Goal: Task Accomplishment & Management: Use online tool/utility

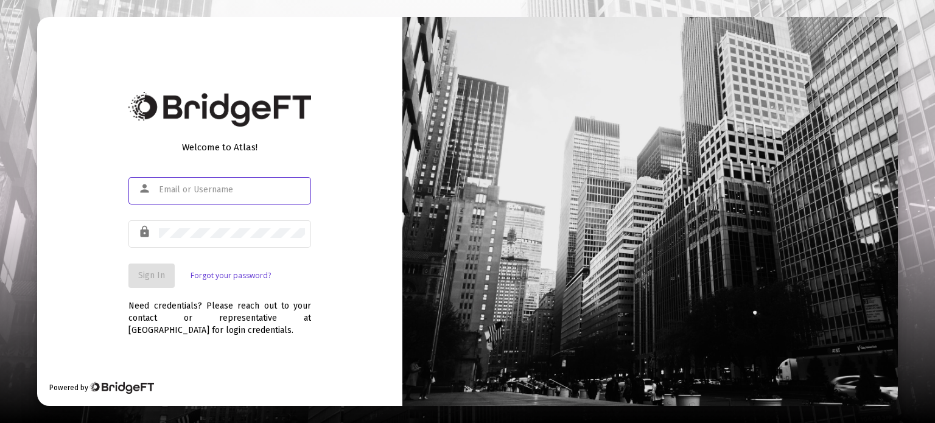
type input "[PERSON_NAME][EMAIL_ADDRESS][DOMAIN_NAME]"
click at [147, 275] on span "Sign In" at bounding box center [151, 275] width 27 height 10
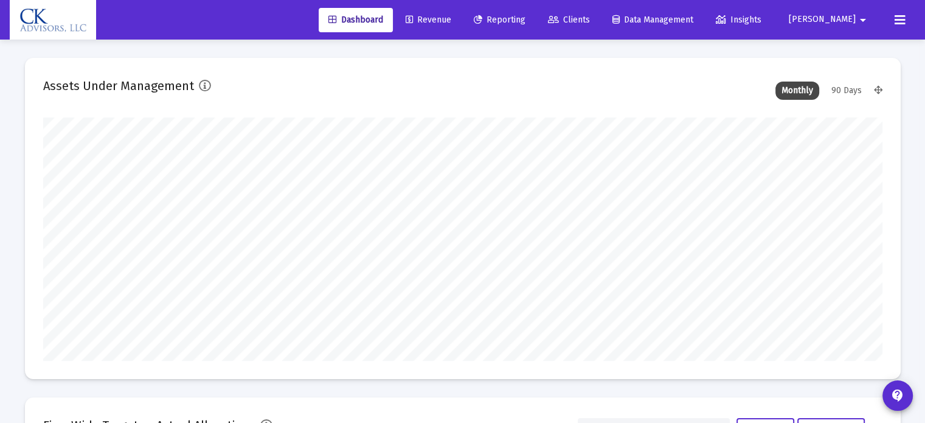
scroll to position [243, 840]
type input "[DATE]"
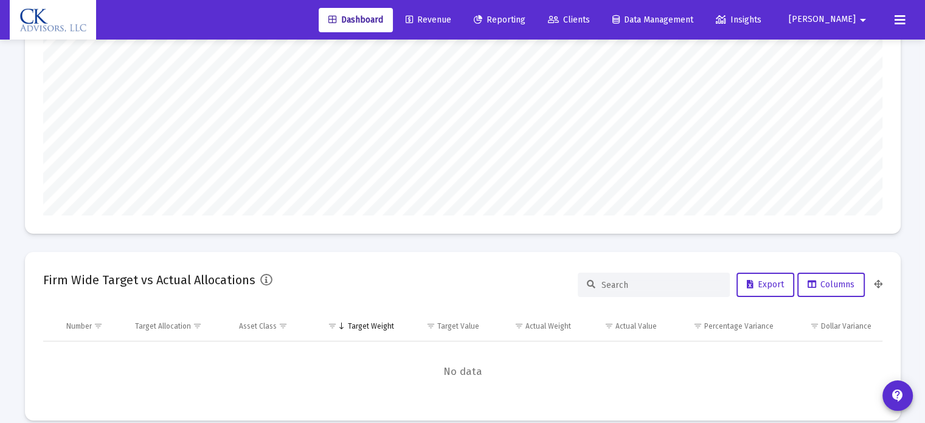
scroll to position [22, 0]
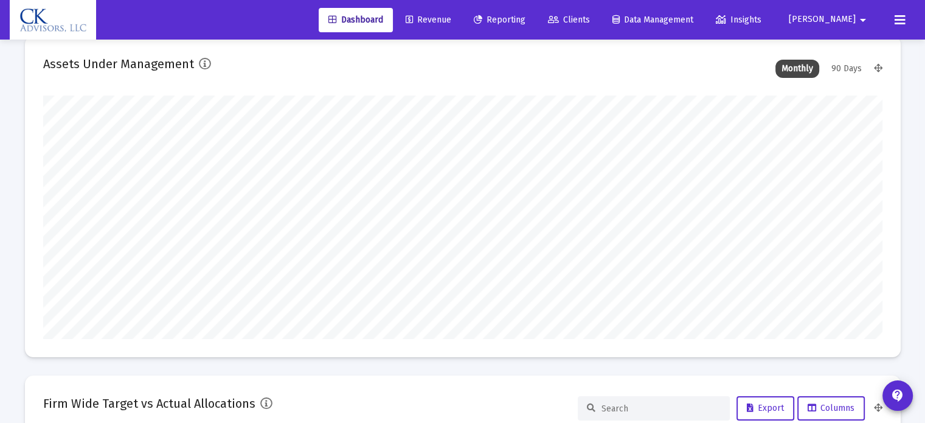
click at [526, 24] on span "Reporting" at bounding box center [500, 20] width 52 height 10
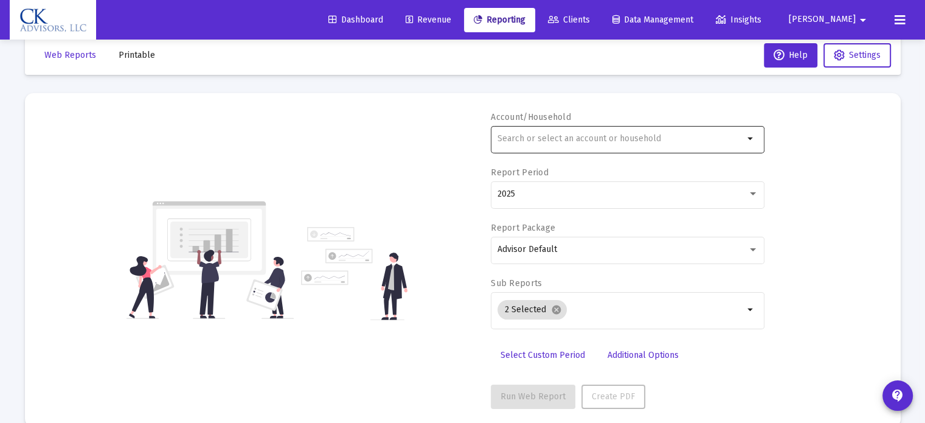
click at [543, 137] on input "text" at bounding box center [621, 139] width 246 height 10
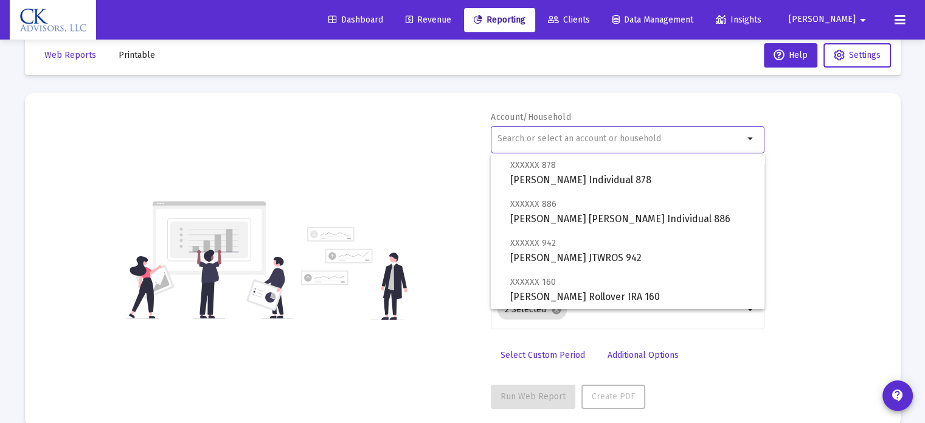
scroll to position [669, 0]
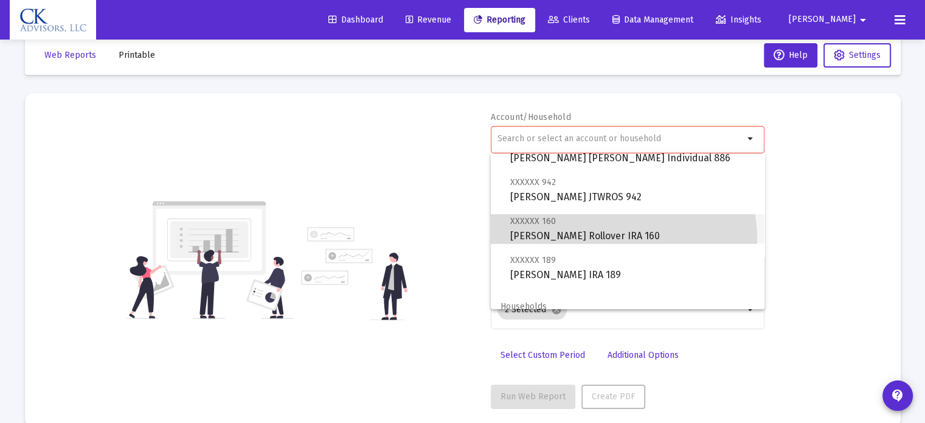
click at [593, 240] on span "XXXXXX 160 [PERSON_NAME] Rollover IRA 160" at bounding box center [632, 229] width 245 height 30
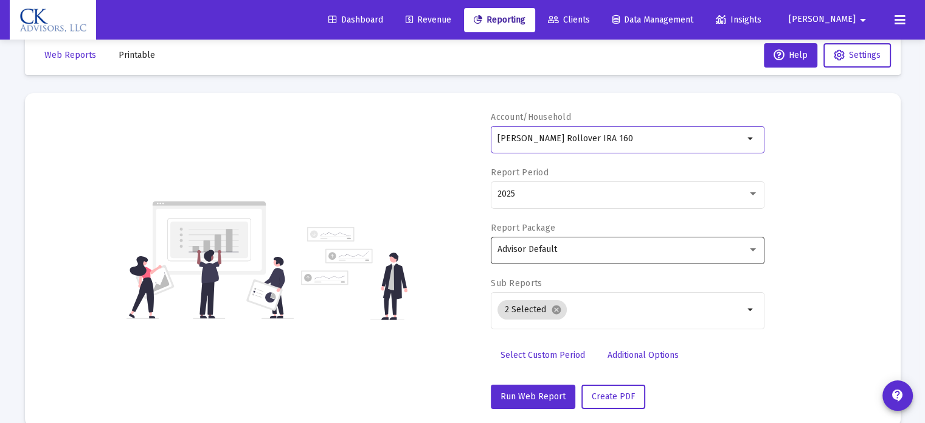
scroll to position [43, 0]
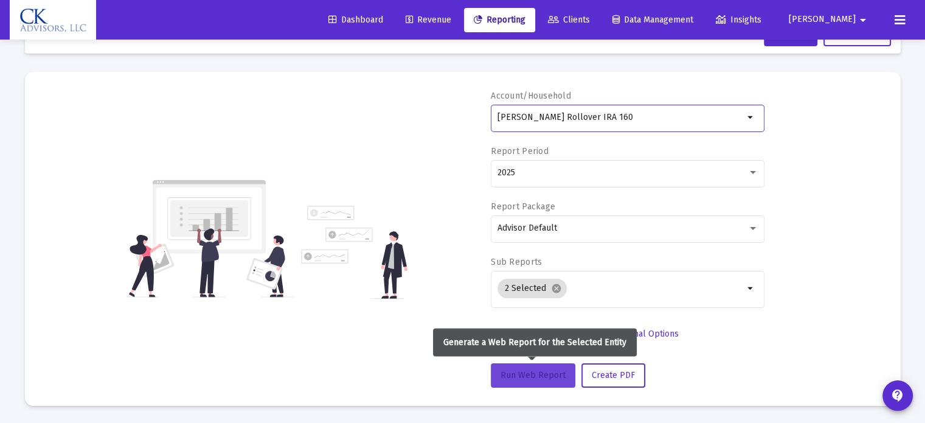
click at [560, 378] on span "Run Web Report" at bounding box center [533, 375] width 65 height 10
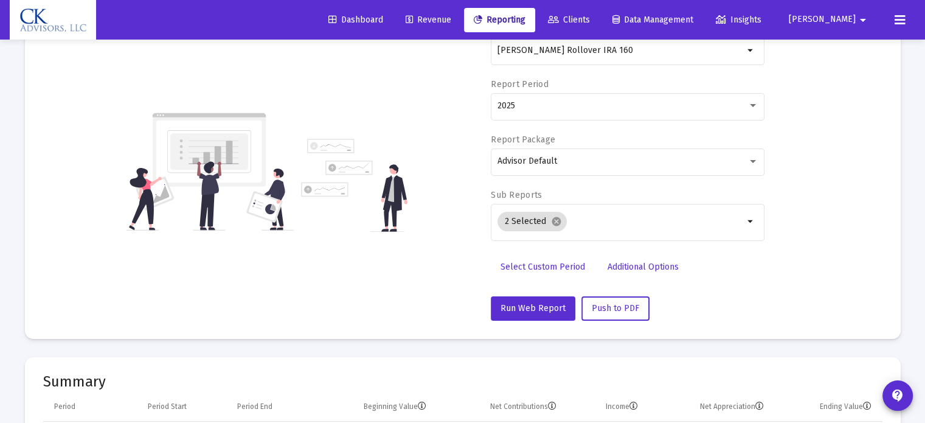
scroll to position [0, 0]
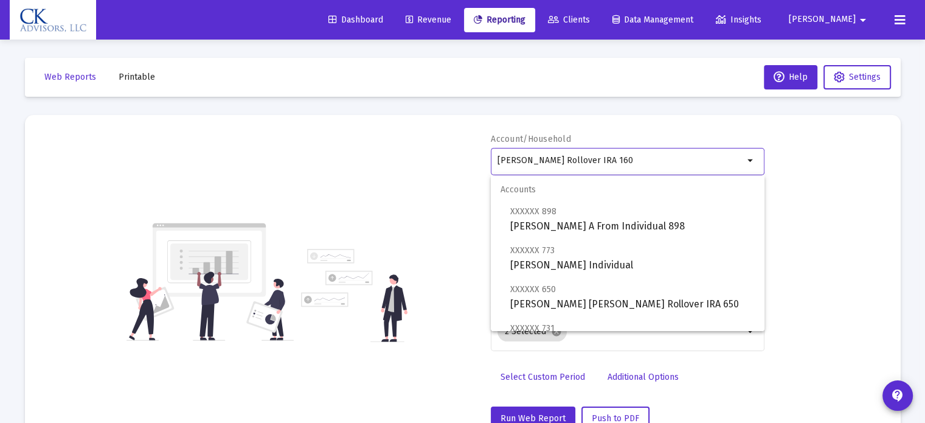
drag, startPoint x: 645, startPoint y: 160, endPoint x: 467, endPoint y: 124, distance: 181.3
click at [467, 124] on mat-card "Account/Household [PERSON_NAME] Rollover IRA 160 arrow_drop_down Report Period …" at bounding box center [463, 282] width 876 height 334
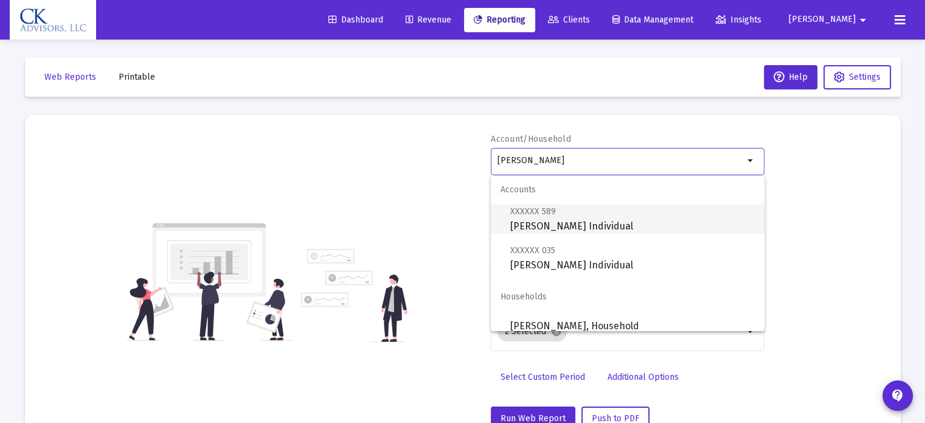
click at [557, 223] on span "XXXXXX 589 [PERSON_NAME] Individual" at bounding box center [632, 219] width 245 height 30
type input "[PERSON_NAME] Individual"
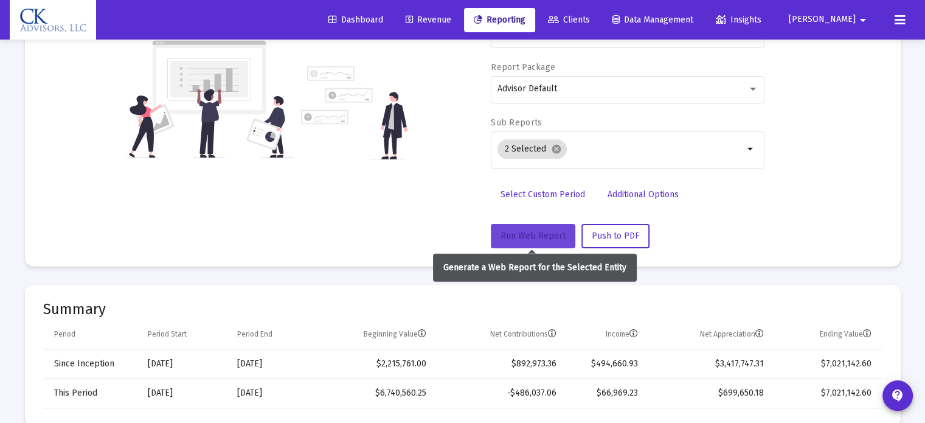
click at [545, 235] on span "Run Web Report" at bounding box center [533, 236] width 65 height 10
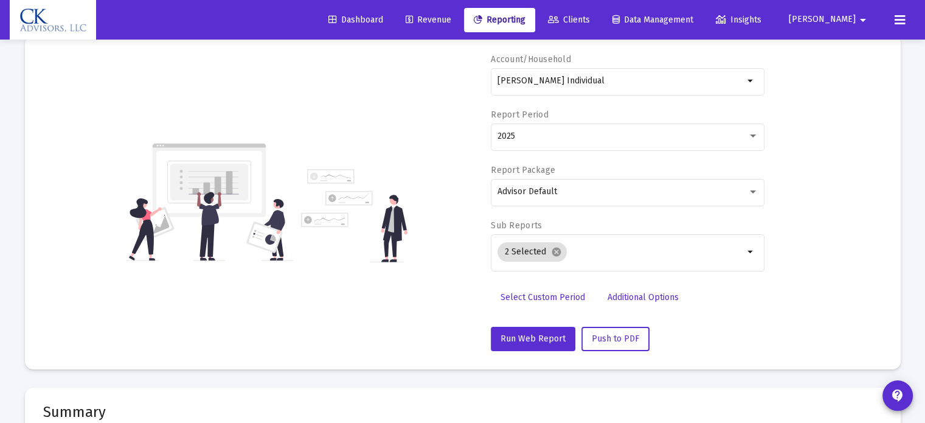
scroll to position [37, 0]
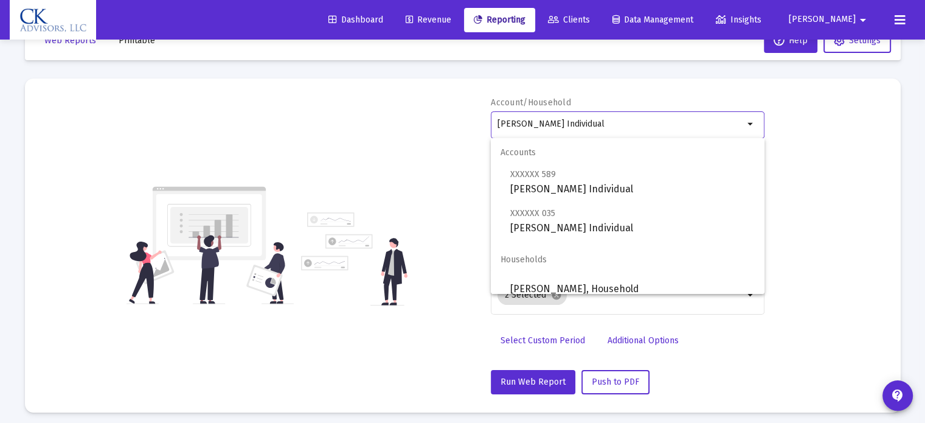
drag, startPoint x: 621, startPoint y: 122, endPoint x: 452, endPoint y: 111, distance: 168.9
click at [452, 111] on div "Account/Household [PERSON_NAME] Individual arrow_drop_down Report Period 2025 R…" at bounding box center [463, 246] width 840 height 298
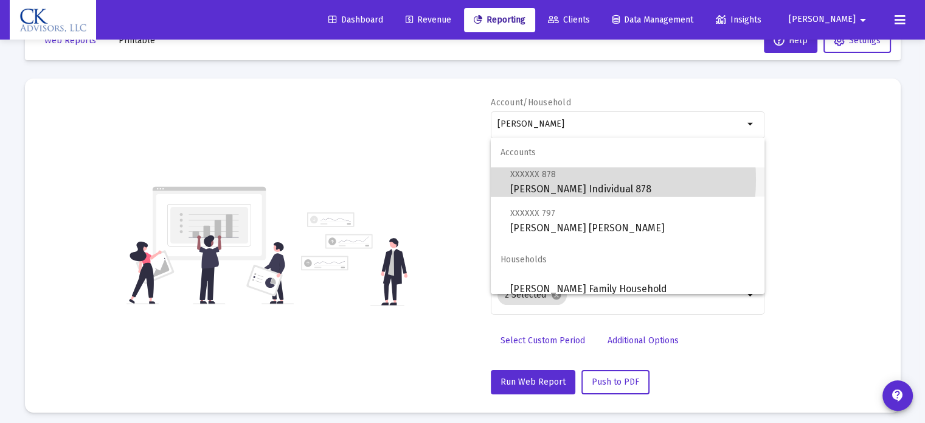
click at [559, 179] on span "XXXXXX 878 [PERSON_NAME] Individual 878" at bounding box center [632, 182] width 245 height 30
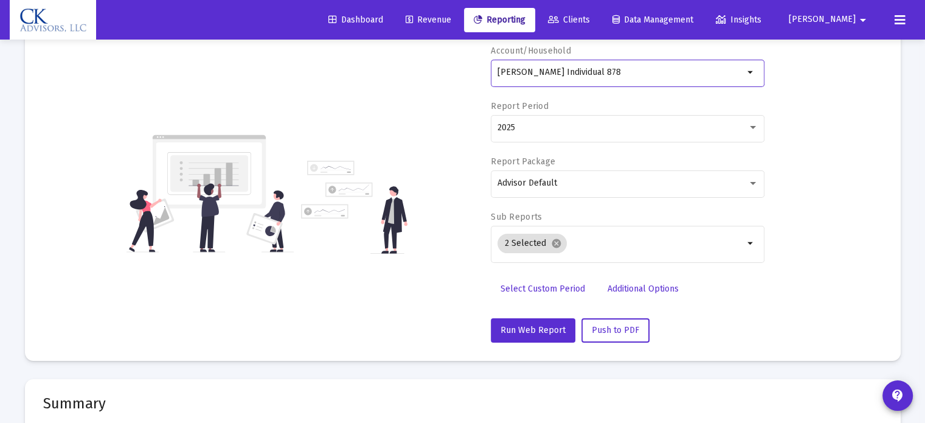
scroll to position [158, 0]
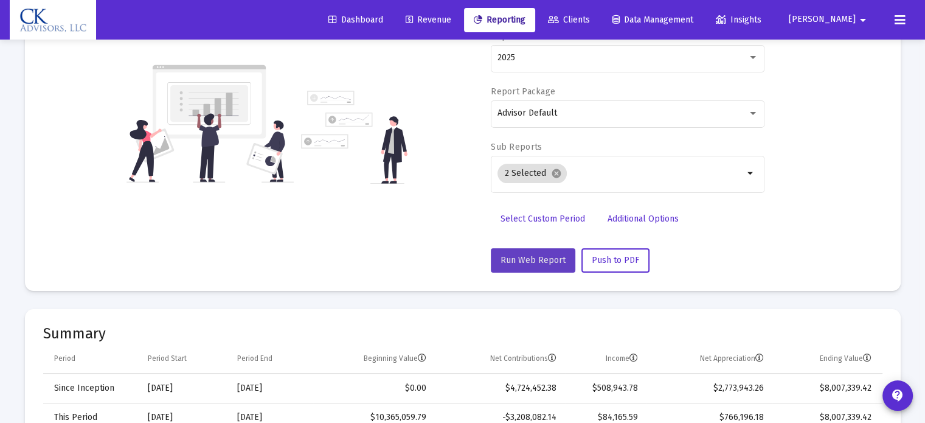
click at [546, 255] on span "Run Web Report" at bounding box center [533, 260] width 65 height 10
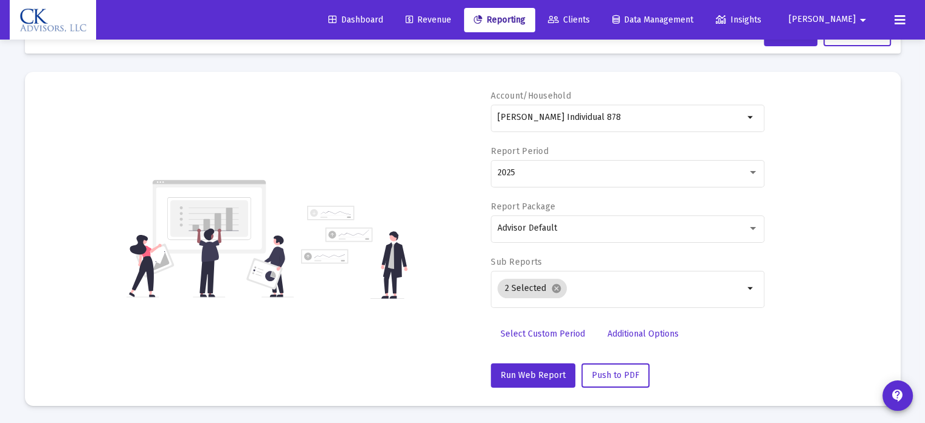
scroll to position [0, 0]
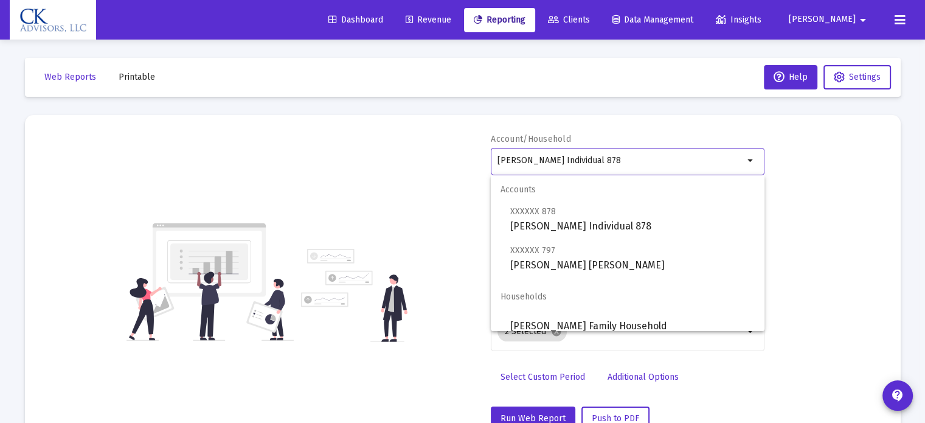
drag, startPoint x: 625, startPoint y: 160, endPoint x: 454, endPoint y: 131, distance: 174.0
click at [454, 131] on mat-card "Account/Household [PERSON_NAME] Individual 878 arrow_drop_down Report Period 20…" at bounding box center [463, 282] width 876 height 334
click at [541, 265] on span "XXXXXX 797 [PERSON_NAME] [PERSON_NAME]" at bounding box center [632, 258] width 245 height 30
type input "[PERSON_NAME] [PERSON_NAME]"
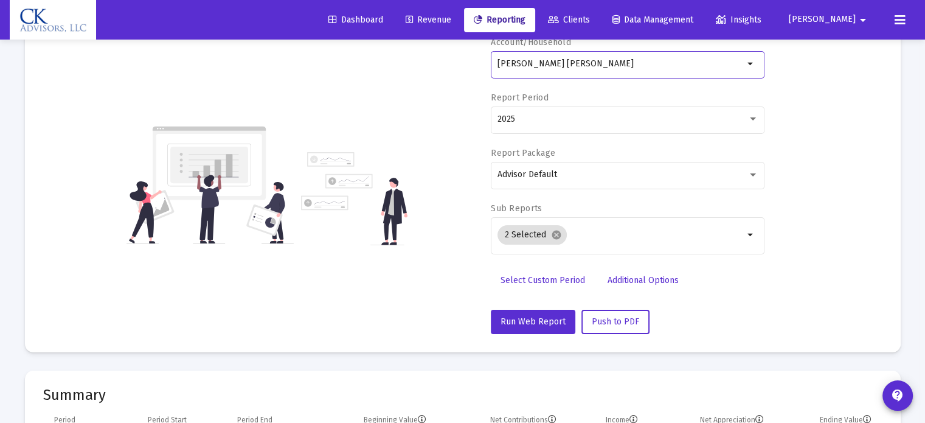
scroll to position [122, 0]
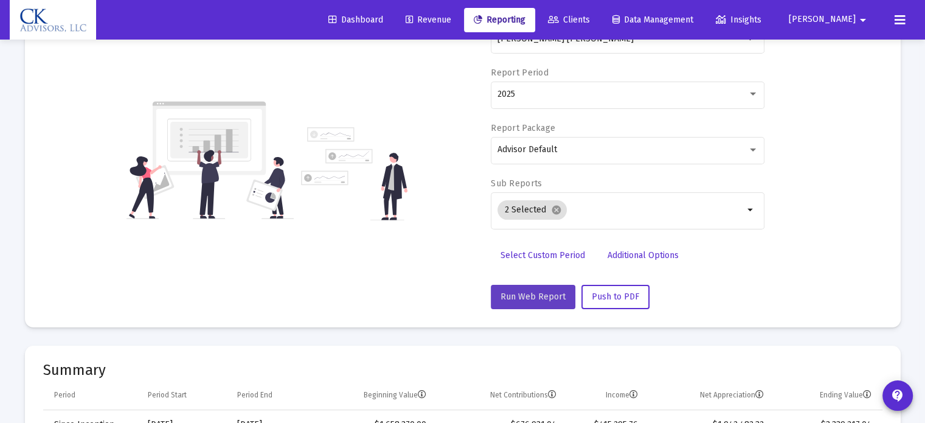
click at [545, 295] on span "Run Web Report" at bounding box center [533, 296] width 65 height 10
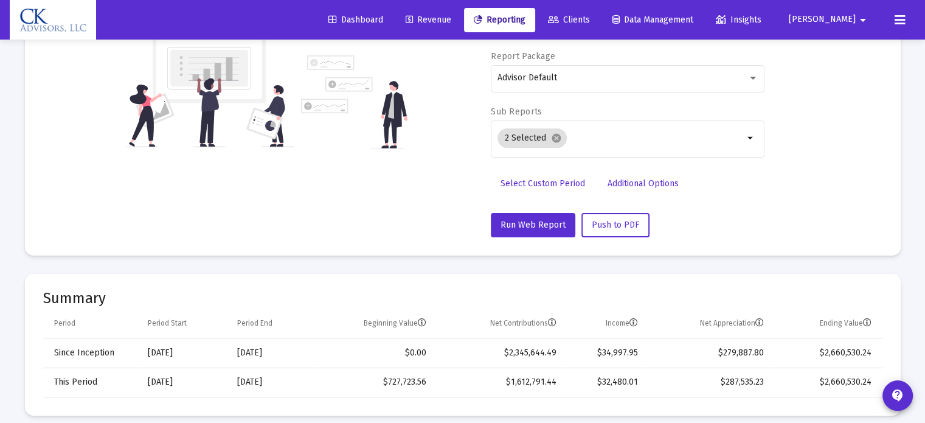
scroll to position [0, 0]
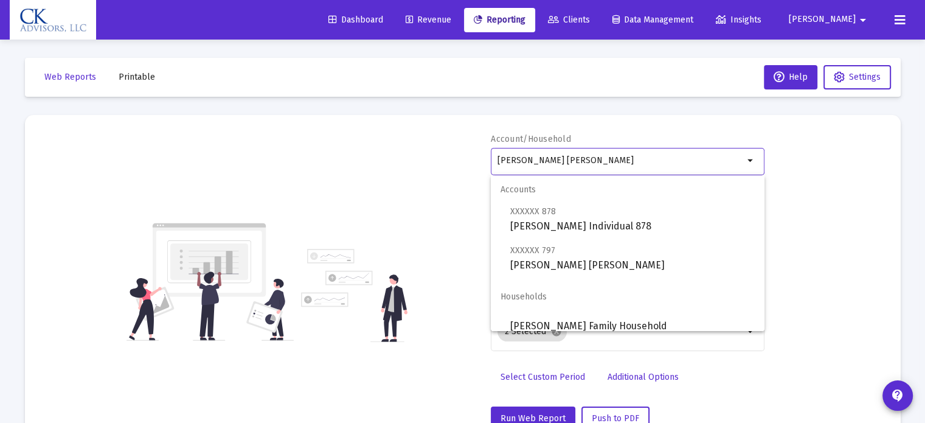
drag, startPoint x: 621, startPoint y: 165, endPoint x: 456, endPoint y: 141, distance: 166.7
click at [456, 141] on div "Account/Household [PERSON_NAME] IRA arrow_drop_down Report Period 2025 Report P…" at bounding box center [463, 282] width 840 height 298
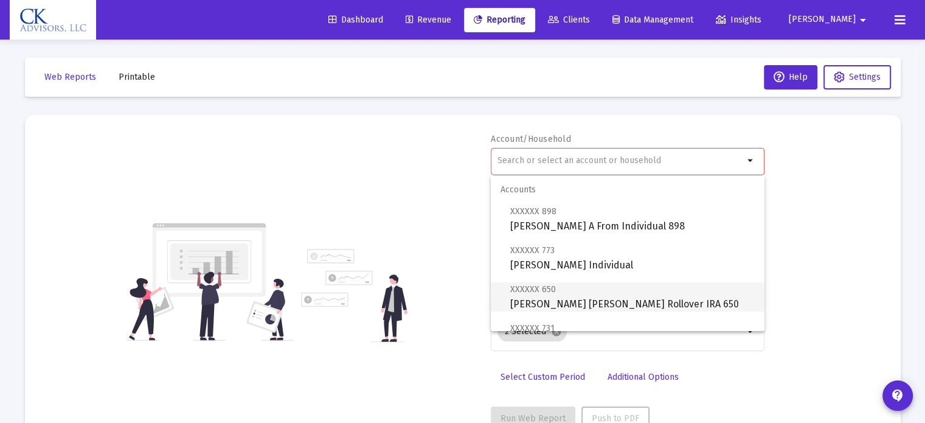
click at [620, 299] on span "XXXXXX 650 [PERSON_NAME] [PERSON_NAME] Rollover IRA 650" at bounding box center [632, 297] width 245 height 30
type input "[PERSON_NAME] [PERSON_NAME] Rollover IRA 650"
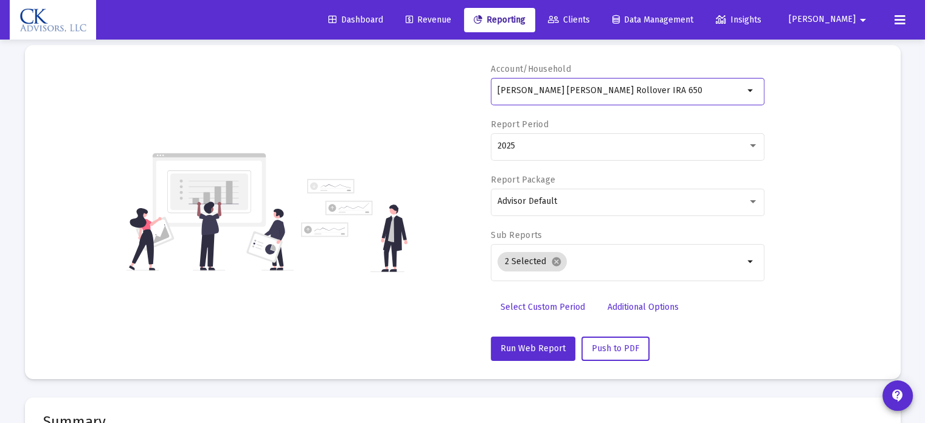
scroll to position [122, 0]
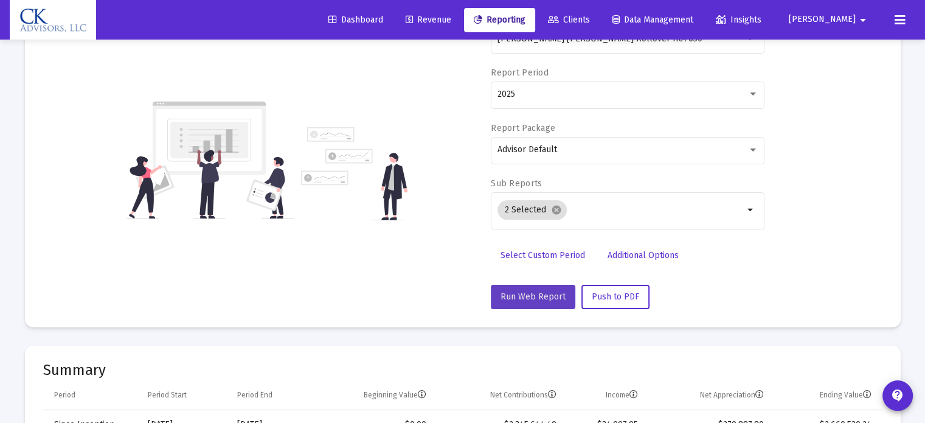
click at [532, 289] on button "Run Web Report" at bounding box center [533, 297] width 85 height 24
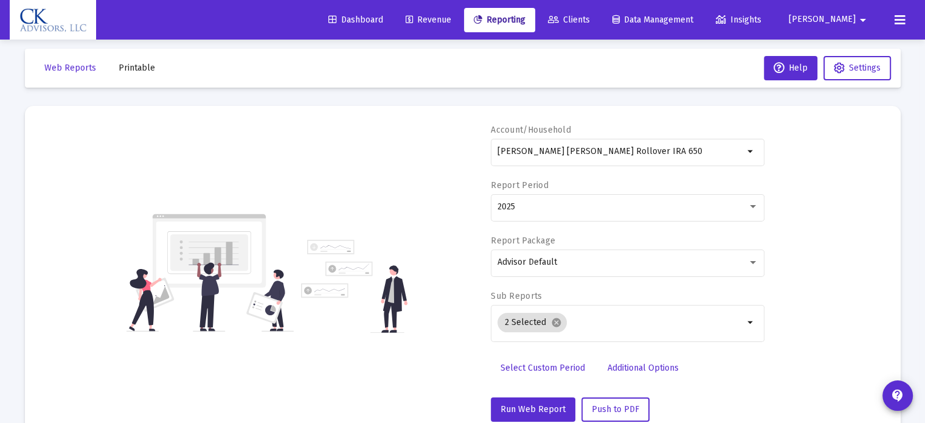
scroll to position [0, 0]
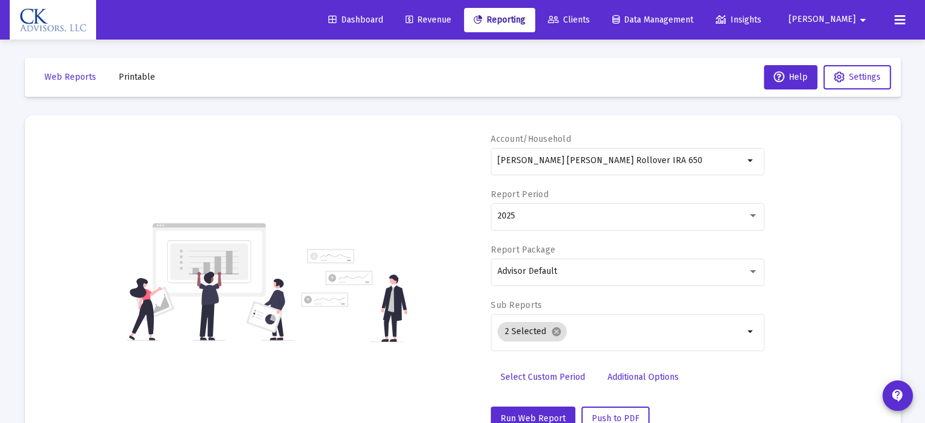
click at [847, 19] on span "[PERSON_NAME]" at bounding box center [822, 20] width 67 height 10
click at [851, 80] on button "Logout" at bounding box center [853, 80] width 72 height 29
